Goal: Transaction & Acquisition: Obtain resource

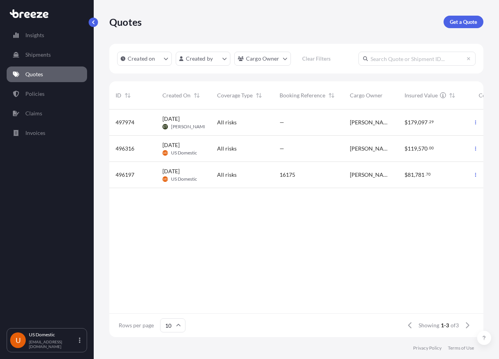
scroll to position [226, 368]
click at [468, 18] on p "Get a Quote" at bounding box center [463, 22] width 27 height 8
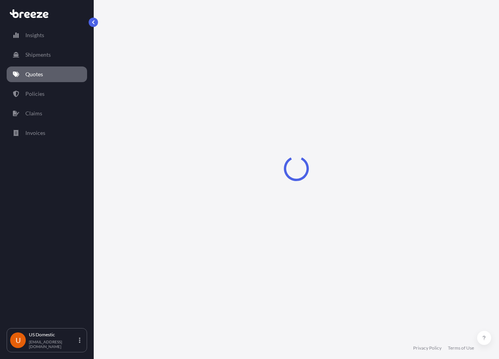
scroll to position [13, 0]
select select "Sea"
select select "1"
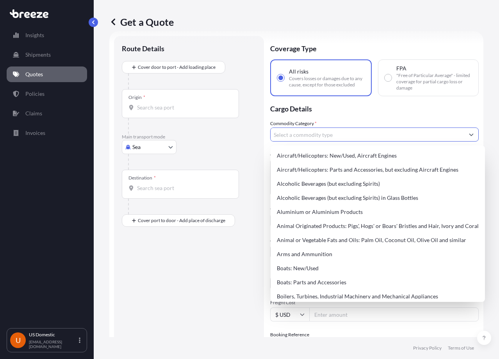
click at [299, 137] on input "Commodity Category *" at bounding box center [368, 134] width 194 height 14
click at [251, 129] on div "Origin *" at bounding box center [189, 111] width 134 height 45
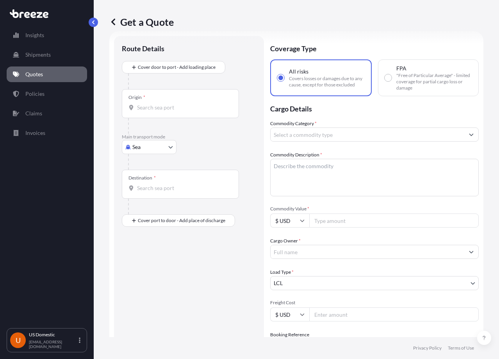
click at [324, 136] on input "Commodity Category *" at bounding box center [368, 134] width 194 height 14
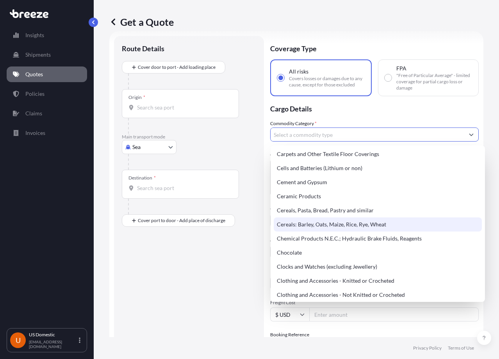
scroll to position [0, 0]
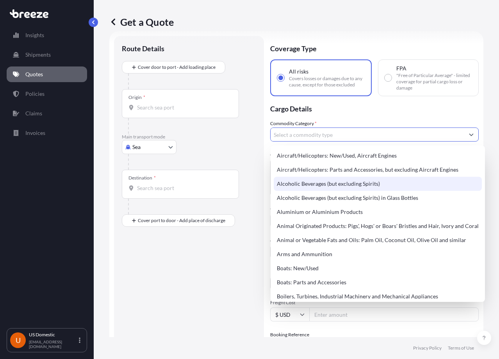
click at [247, 138] on p "Main transport mode" at bounding box center [189, 137] width 134 height 6
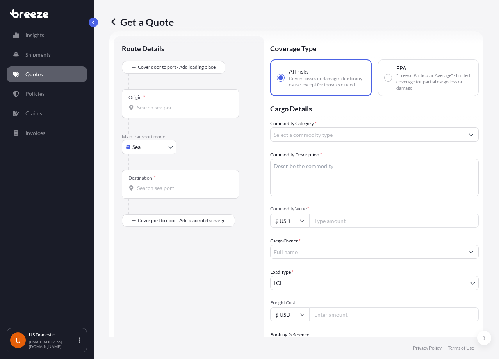
click at [343, 136] on input "Commodity Category *" at bounding box center [368, 134] width 194 height 14
type input "h"
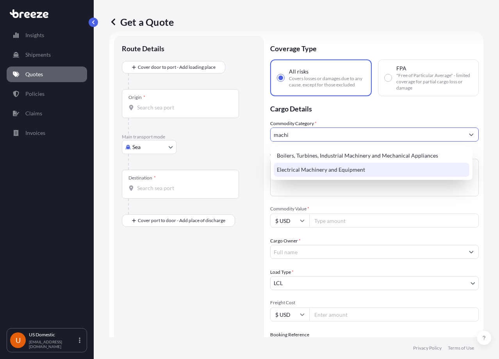
click at [318, 172] on div "Electrical Machinery and Equipment" at bounding box center [372, 170] width 196 height 14
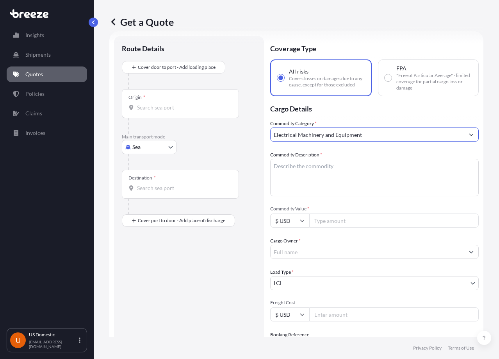
type input "Electrical Machinery and Equipment"
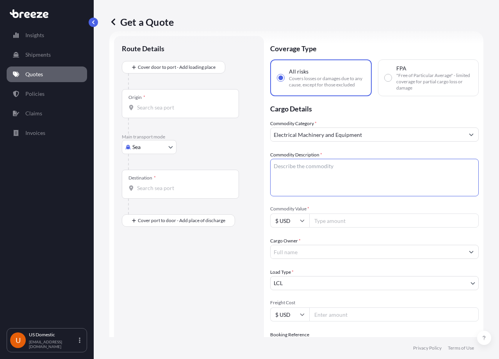
click at [350, 173] on textarea "Commodity Description *" at bounding box center [374, 178] width 209 height 38
click at [321, 173] on textarea "Commodity Description *" at bounding box center [374, 178] width 209 height 38
type textarea "Hospital equipment"
click at [343, 227] on input "Commodity Value *" at bounding box center [394, 220] width 170 height 14
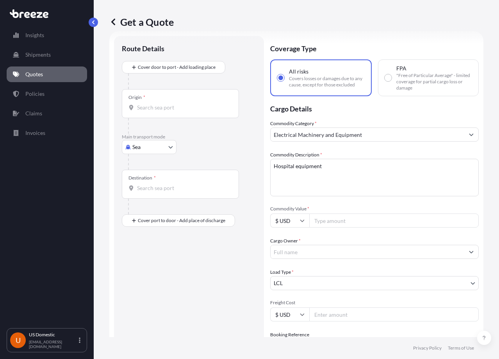
click at [331, 221] on input "Commodity Value *" at bounding box center [394, 220] width 170 height 14
click at [331, 218] on input "Commodity Value *" at bounding box center [394, 220] width 170 height 14
type input "1200"
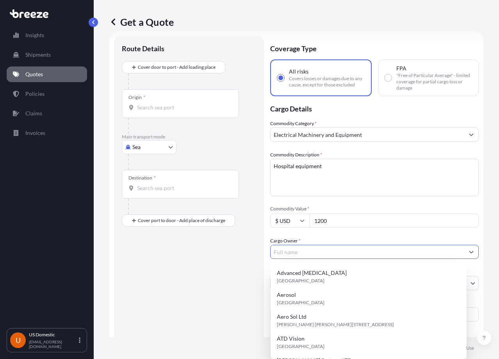
click at [282, 258] on input "Cargo Owner *" at bounding box center [368, 252] width 194 height 14
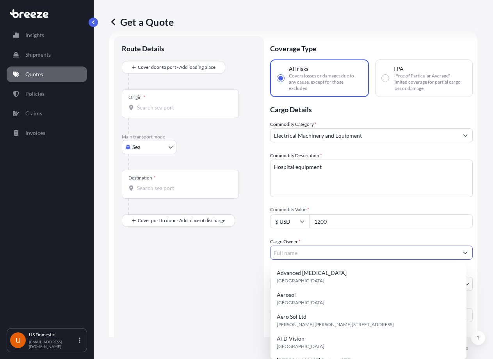
click at [185, 316] on div "Route Details Cover door to port - Add loading place Place of loading Road Road…" at bounding box center [189, 244] width 134 height 400
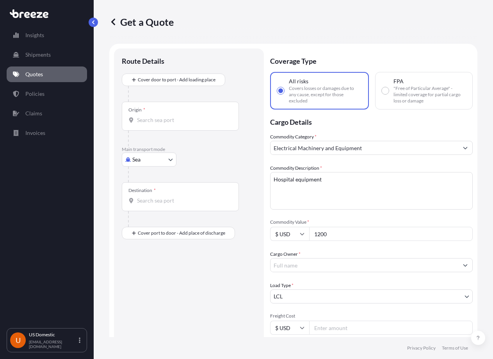
click at [304, 267] on input "Cargo Owner *" at bounding box center [365, 265] width 188 height 14
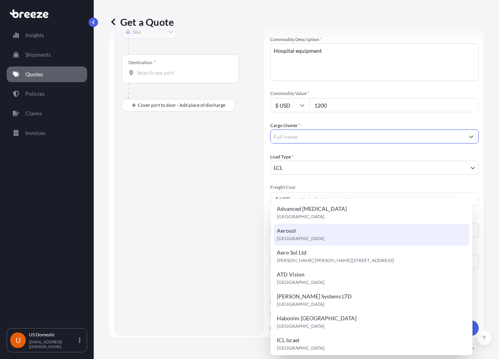
scroll to position [132, 0]
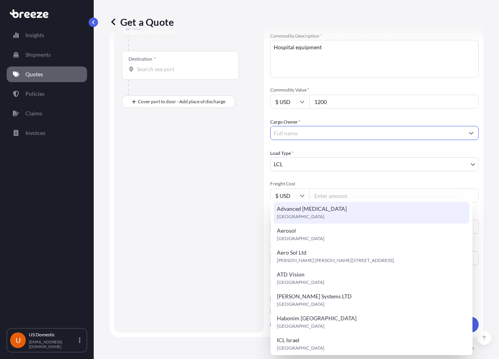
click at [287, 132] on input "Cargo Owner *" at bounding box center [368, 133] width 194 height 14
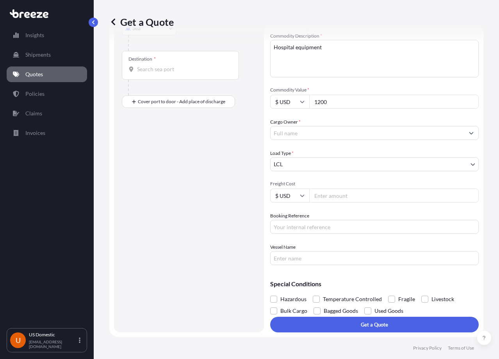
click at [467, 122] on div "Cargo Owner *" at bounding box center [374, 129] width 209 height 22
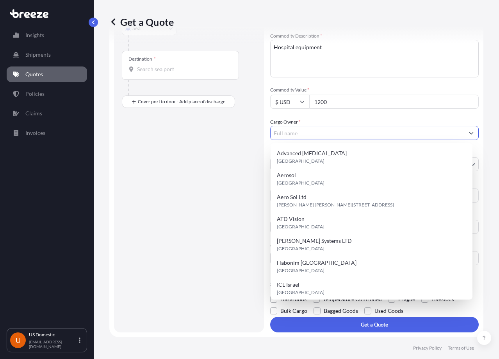
click at [469, 132] on icon "Show suggestions" at bounding box center [471, 132] width 5 height 5
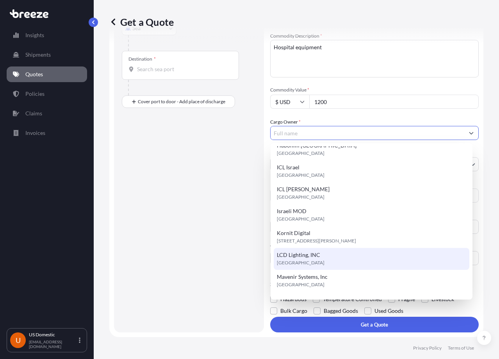
scroll to position [178, 0]
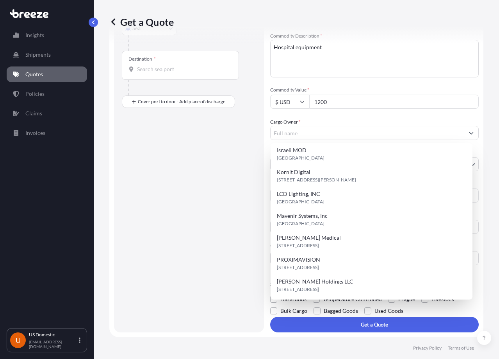
click at [229, 199] on div "Route Details Cover door to port - Add loading place Place of loading Road Road…" at bounding box center [189, 124] width 134 height 399
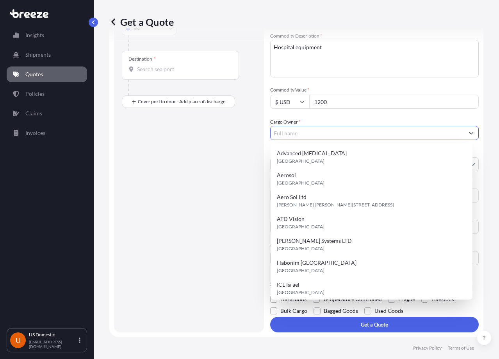
click at [304, 129] on input "Cargo Owner *" at bounding box center [368, 133] width 194 height 14
click at [143, 292] on div "Route Details Cover door to port - Add loading place Place of loading Road Road…" at bounding box center [189, 124] width 134 height 399
click at [315, 130] on input "Cargo Owner *" at bounding box center [368, 133] width 194 height 14
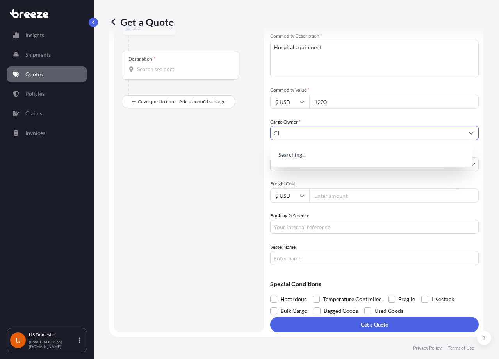
type input "C"
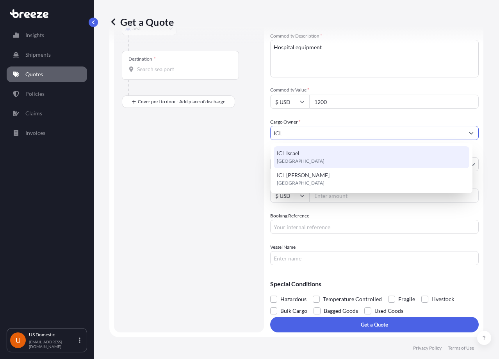
click at [287, 153] on span "ICL Israel" at bounding box center [288, 153] width 23 height 8
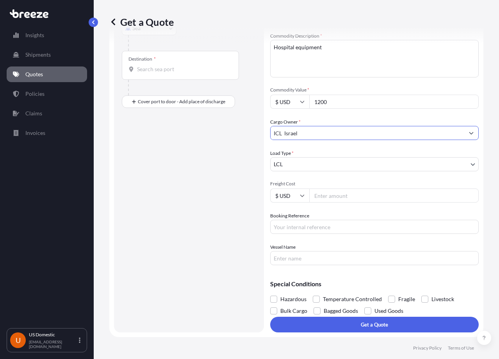
type input "ICL Israel"
click at [252, 170] on div "Route Details Cover door to port - Add loading place Place of loading Road Road…" at bounding box center [189, 124] width 134 height 399
click at [323, 200] on input "Freight Cost" at bounding box center [394, 195] width 170 height 14
click at [327, 198] on input "Freight Cost" at bounding box center [394, 195] width 170 height 14
type input "1250"
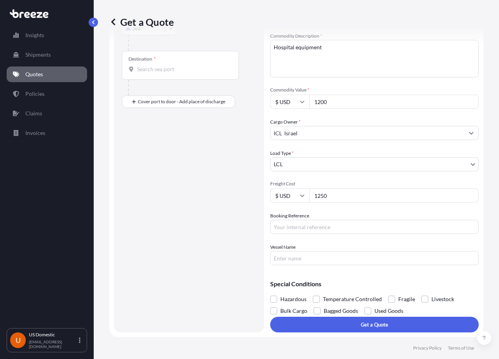
click at [238, 241] on div "Route Details Cover door to port - Add loading place Place of loading Road Road…" at bounding box center [189, 124] width 134 height 399
click at [287, 223] on input "Booking Reference" at bounding box center [374, 227] width 209 height 14
paste input "DO10673"
type input "DO10673"
click at [289, 250] on label "Vessel Name" at bounding box center [282, 247] width 25 height 8
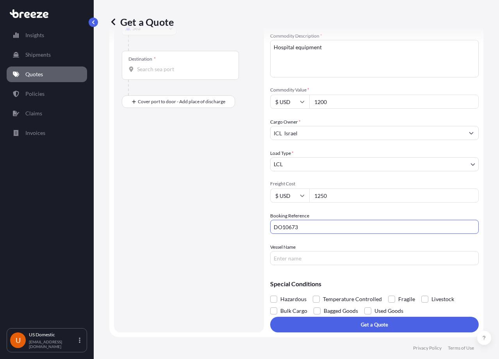
click at [289, 251] on input "Vessel Name" at bounding box center [374, 258] width 209 height 14
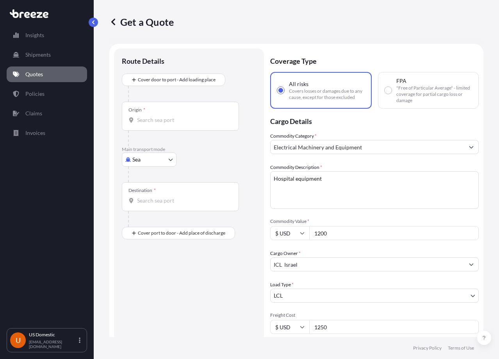
click at [163, 161] on body "Insights Shipments Quotes Policies Claims Invoices U US Domestic [EMAIL_ADDRESS…" at bounding box center [249, 179] width 499 height 359
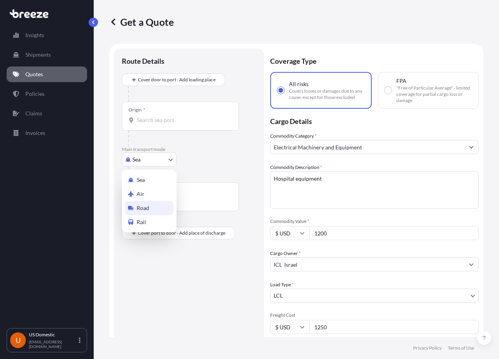
click at [147, 207] on span "Road" at bounding box center [143, 208] width 13 height 8
select select "Road"
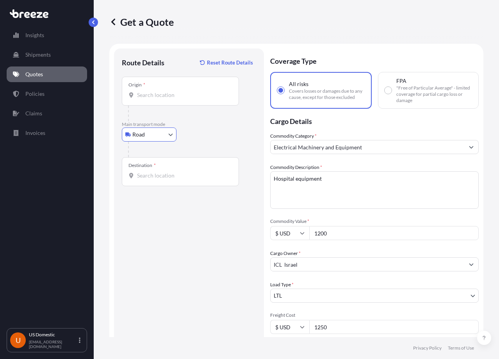
click at [145, 93] on input "Origin *" at bounding box center [183, 95] width 92 height 8
click at [137, 93] on div at bounding box center [181, 95] width 104 height 8
click at [137, 93] on input "Origin * Please select an origin" at bounding box center [183, 95] width 92 height 8
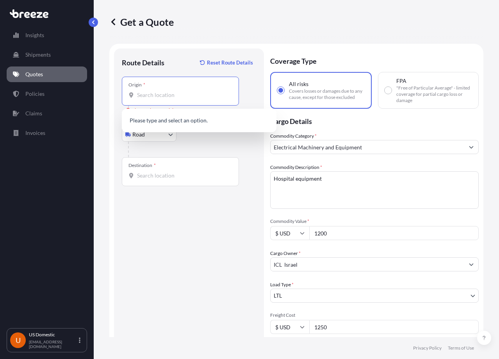
click at [148, 100] on div "Origin *" at bounding box center [180, 91] width 117 height 29
click at [148, 99] on input "Origin * Please select an origin" at bounding box center [183, 95] width 92 height 8
click at [144, 103] on div "Origin *" at bounding box center [180, 91] width 117 height 29
click at [144, 99] on input "Origin * Please select an origin" at bounding box center [183, 95] width 92 height 8
paste input "10075"
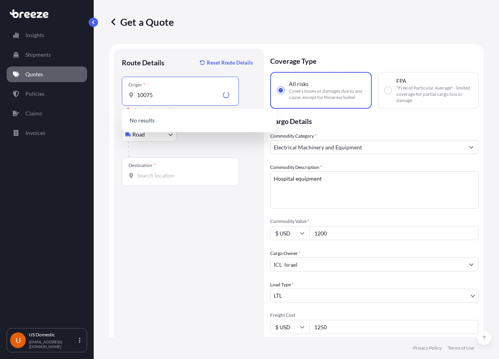
click at [167, 209] on div "Route Details Reset Route Details Place of loading Road Road Rail Origin * 1007…" at bounding box center [189, 255] width 134 height 399
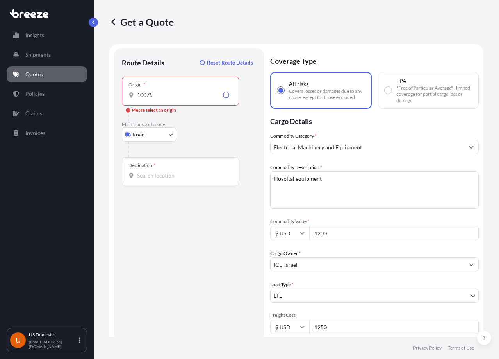
click at [167, 82] on div "Origin * 10075" at bounding box center [180, 91] width 117 height 29
click at [167, 91] on input "10075" at bounding box center [178, 95] width 83 height 8
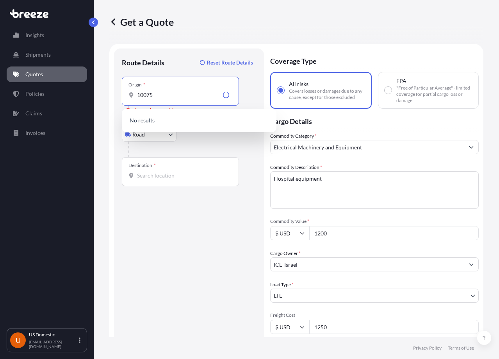
click at [154, 94] on input "10075" at bounding box center [178, 95] width 83 height 8
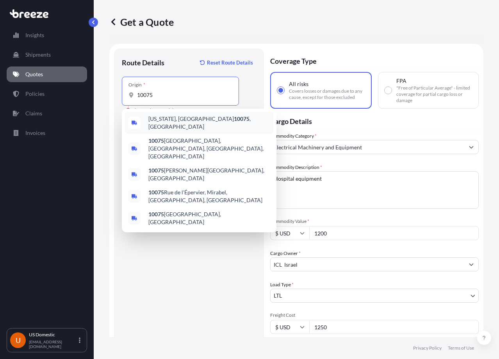
click at [167, 117] on div "[US_STATE][GEOGRAPHIC_DATA] , [GEOGRAPHIC_DATA]" at bounding box center [199, 123] width 148 height 22
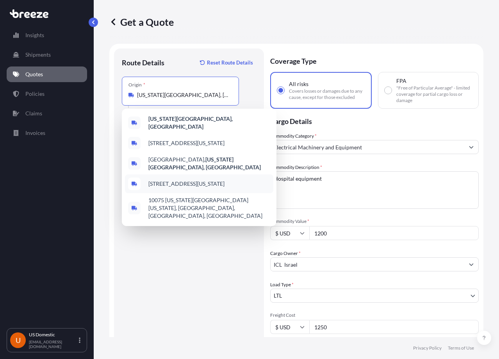
click at [147, 180] on div "[STREET_ADDRESS][US_STATE]" at bounding box center [199, 183] width 148 height 19
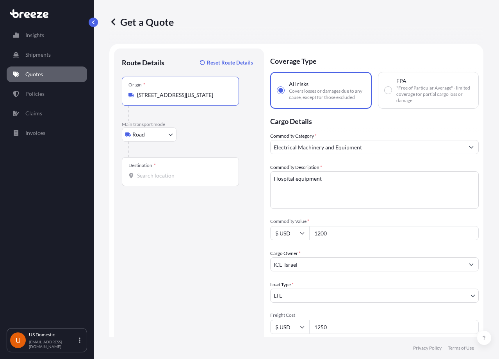
paste input "14621"
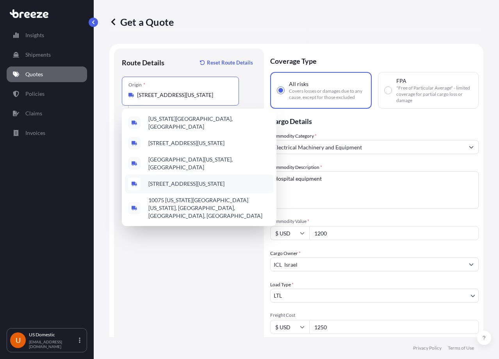
type input "[STREET_ADDRESS][US_STATE]"
click at [146, 241] on div "Route Details Reset Route Details Place of loading Road Road Rail Origin * [STR…" at bounding box center [189, 255] width 134 height 399
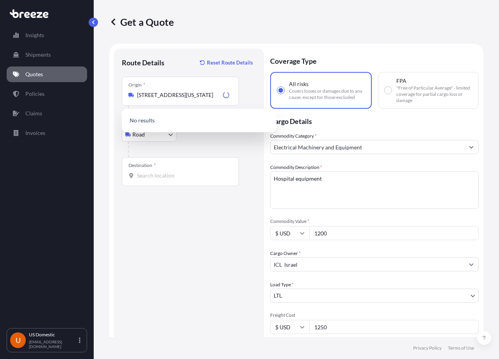
scroll to position [0, 0]
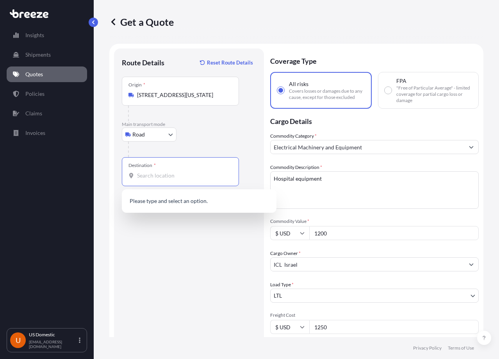
click at [152, 177] on input "Destination *" at bounding box center [183, 176] width 92 height 8
paste input "14621"
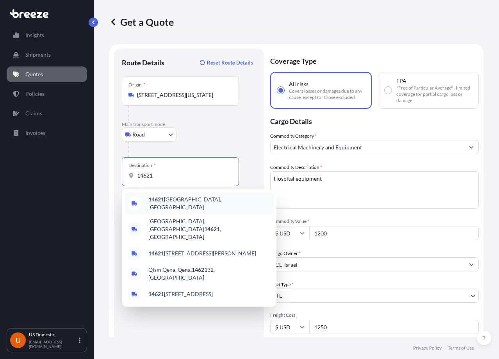
click at [162, 198] on span "14621 [GEOGRAPHIC_DATA]-[GEOGRAPHIC_DATA], [GEOGRAPHIC_DATA]" at bounding box center [209, 203] width 122 height 16
type input "14621 [GEOGRAPHIC_DATA]-[GEOGRAPHIC_DATA], [GEOGRAPHIC_DATA]"
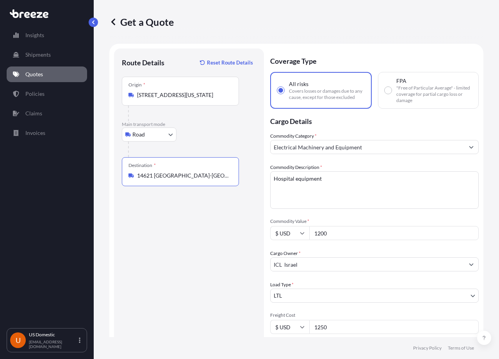
click at [161, 176] on input "14621 [GEOGRAPHIC_DATA]-[GEOGRAPHIC_DATA], [GEOGRAPHIC_DATA]" at bounding box center [183, 176] width 92 height 8
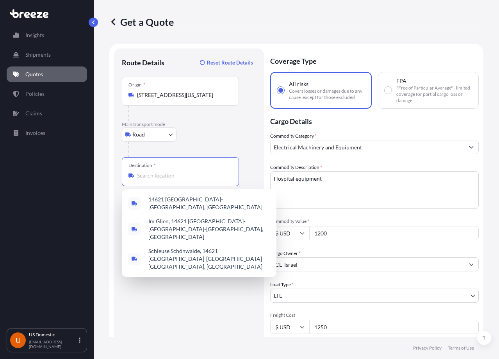
paste input "14621"
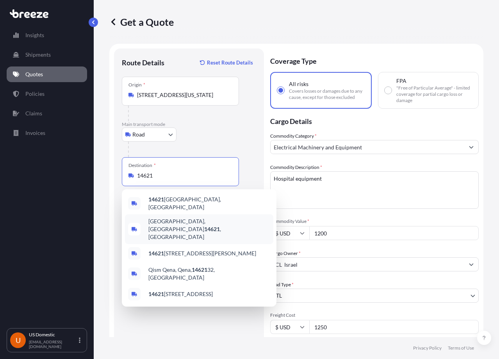
click at [161, 219] on span "[GEOGRAPHIC_DATA] , [GEOGRAPHIC_DATA]" at bounding box center [209, 228] width 122 height 23
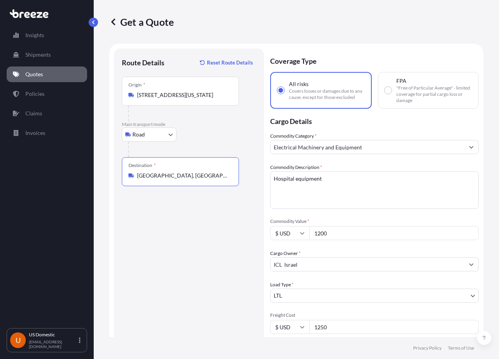
type input "[GEOGRAPHIC_DATA], [GEOGRAPHIC_DATA]"
click at [172, 232] on div "Route Details Reset Route Details Place of loading Road Road Rail Origin * [STR…" at bounding box center [189, 255] width 134 height 399
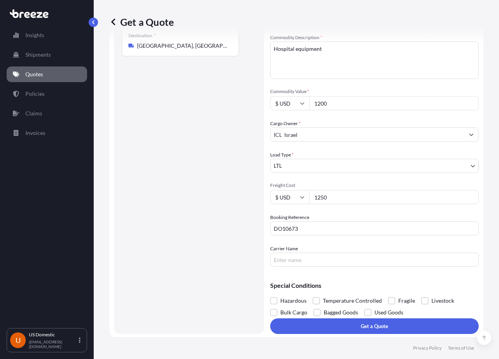
scroll to position [132, 0]
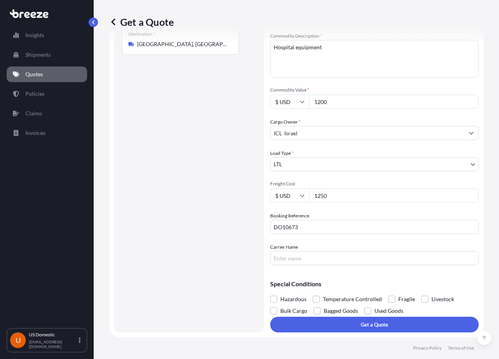
click at [307, 259] on input "Carrier Name" at bounding box center [374, 258] width 209 height 14
type input "DTS"
click at [206, 286] on div "Route Details Reset Route Details Place of loading Road Road Rail Origin * [STR…" at bounding box center [189, 124] width 134 height 399
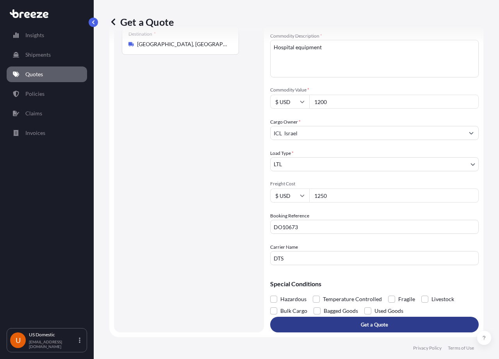
click at [328, 322] on button "Get a Quote" at bounding box center [374, 324] width 209 height 16
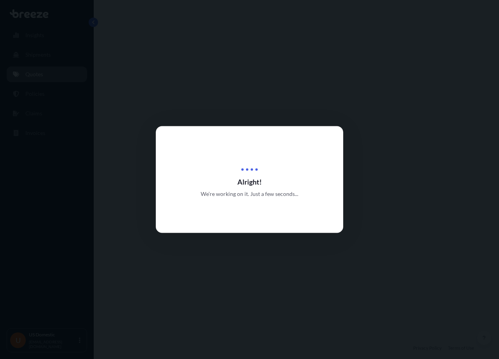
select select "Road"
select select "1"
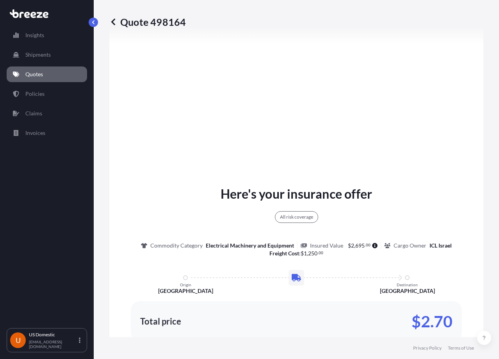
scroll to position [555, 0]
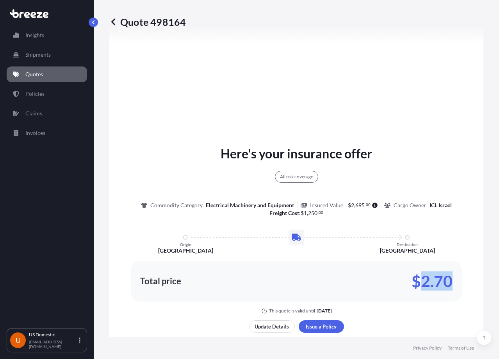
drag, startPoint x: 420, startPoint y: 282, endPoint x: 446, endPoint y: 281, distance: 25.8
click at [446, 281] on p "$2.70" at bounding box center [432, 281] width 41 height 13
click at [441, 284] on p "$2.70" at bounding box center [432, 281] width 41 height 13
drag, startPoint x: 422, startPoint y: 282, endPoint x: 454, endPoint y: 281, distance: 31.7
click at [454, 281] on div "Total price $2.70" at bounding box center [296, 281] width 331 height 41
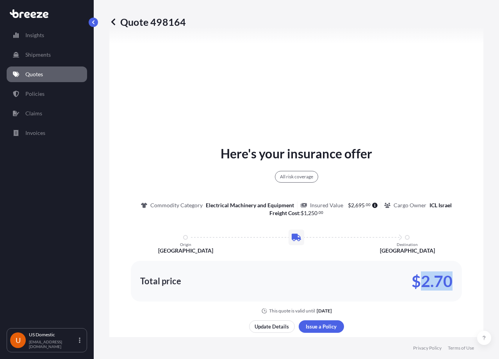
click at [450, 291] on div "Total price $2.70" at bounding box center [296, 281] width 331 height 41
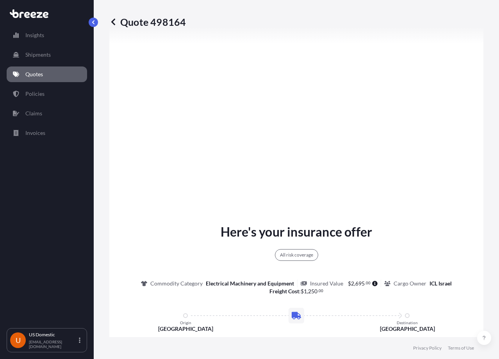
scroll to position [672, 0]
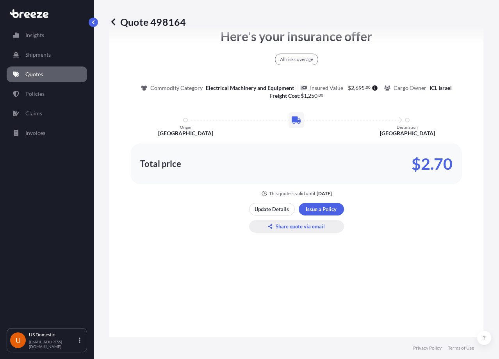
click at [305, 230] on p "Share quote via email" at bounding box center [300, 226] width 49 height 8
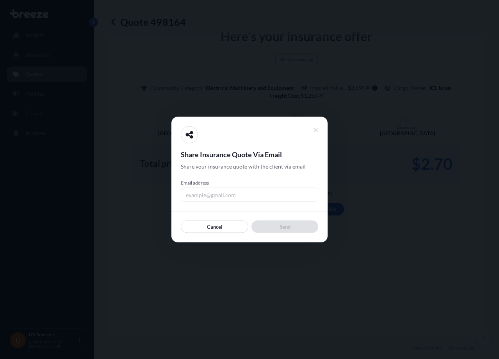
click at [242, 205] on div "Share Insurance Quote Via Email Share your insurance quote with the client via …" at bounding box center [250, 179] width 138 height 107
click at [226, 191] on input "Email address" at bounding box center [250, 195] width 138 height 14
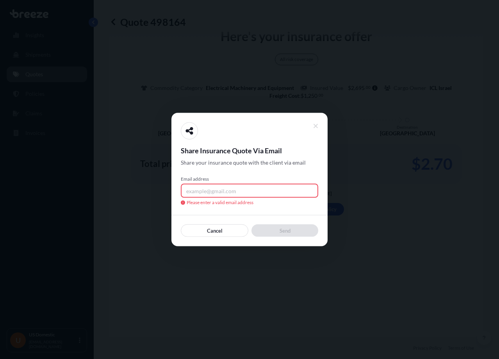
click at [294, 194] on input "Email address" at bounding box center [250, 191] width 138 height 14
paste input "[EMAIL_ADDRESS][DOMAIN_NAME]"
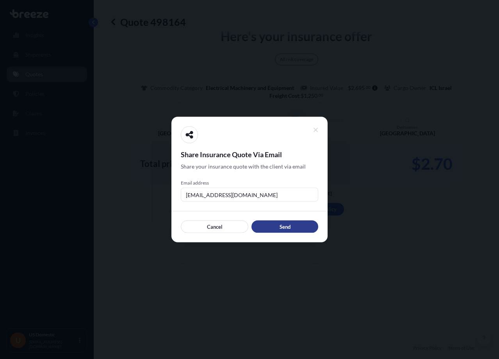
type input "[EMAIL_ADDRESS][DOMAIN_NAME]"
click at [318, 127] on icon at bounding box center [315, 130] width 5 height 7
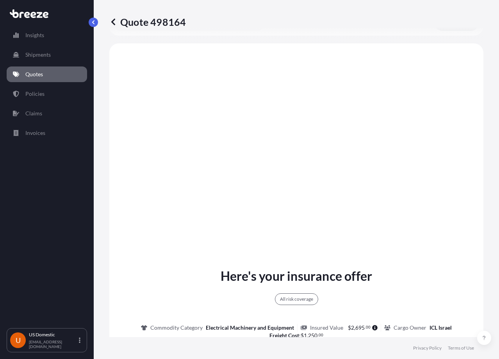
scroll to position [359, 0]
